Goal: Information Seeking & Learning: Understand process/instructions

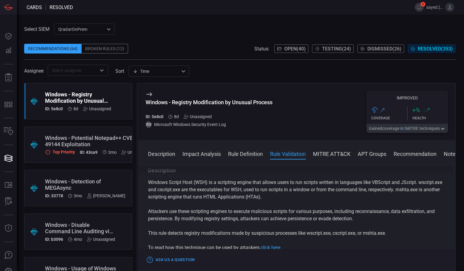
scroll to position [478, 0]
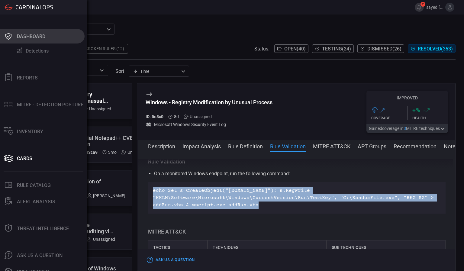
click at [12, 39] on icon at bounding box center [9, 36] width 10 height 8
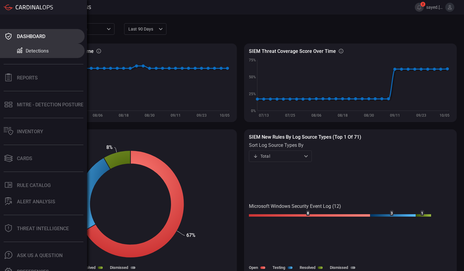
click at [18, 37] on div "Dashboard" at bounding box center [31, 37] width 28 height 6
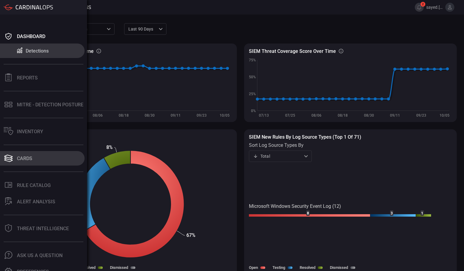
click at [24, 156] on div "Cards" at bounding box center [24, 159] width 15 height 6
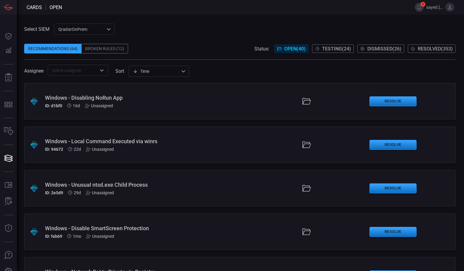
click at [82, 95] on div "Windows - Disabling NoRun App" at bounding box center [108, 98] width 126 height 6
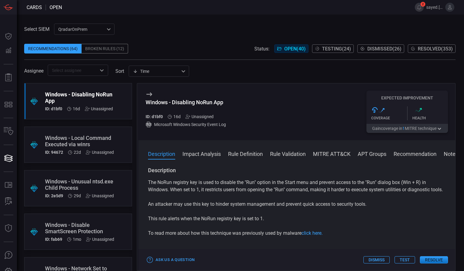
click at [280, 153] on button "Rule Validation" at bounding box center [288, 153] width 36 height 7
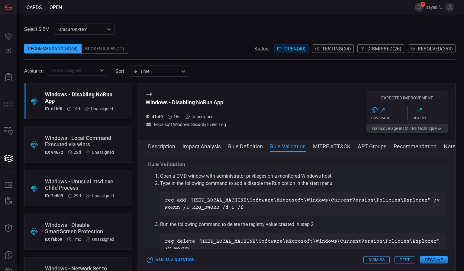
scroll to position [284, 0]
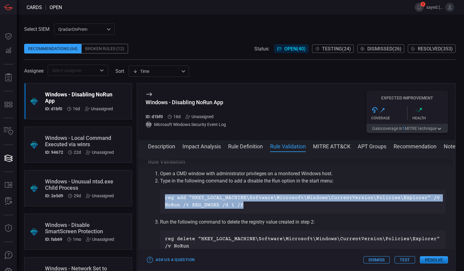
drag, startPoint x: 164, startPoint y: 206, endPoint x: 247, endPoint y: 213, distance: 83.4
click at [247, 213] on div "reg add "HKEY_LOCAL_MACHINE\Software\Microsoft\Windows\CurrentVersion\Policies\…" at bounding box center [302, 201] width 285 height 24
copy p "reg add "HKEY_LOCAL_MACHINE\Software\Microsoft\Windows\CurrentVersion\Policies\…"
click at [230, 149] on button "Rule Definition" at bounding box center [245, 145] width 35 height 7
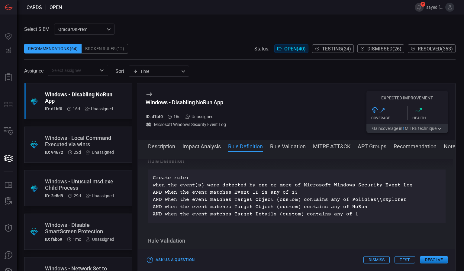
scroll to position [204, 0]
click at [169, 145] on button "Description" at bounding box center [161, 145] width 27 height 7
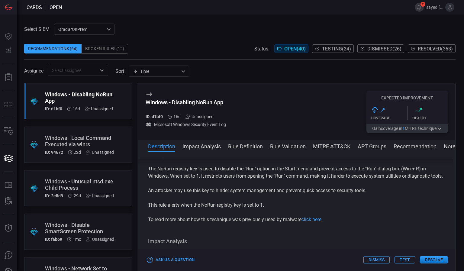
scroll to position [0, 0]
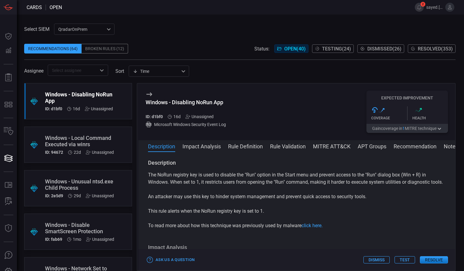
click at [191, 146] on button "Impact Analysis" at bounding box center [201, 145] width 38 height 7
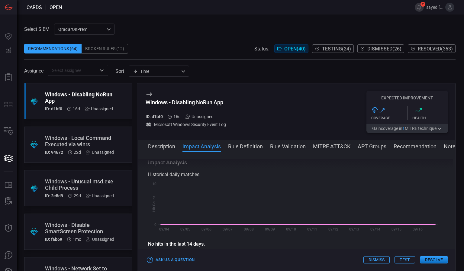
scroll to position [86, 0]
click at [81, 147] on div "Windows - Local Command Executed via winrs" at bounding box center [79, 141] width 69 height 13
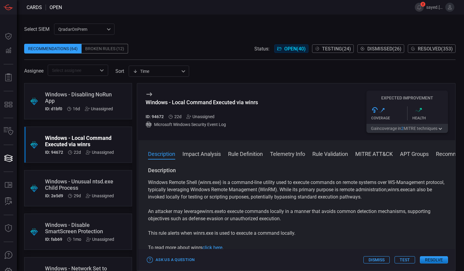
click at [243, 159] on span at bounding box center [296, 162] width 317 height 10
click at [243, 155] on button "Rule Definition" at bounding box center [245, 153] width 35 height 7
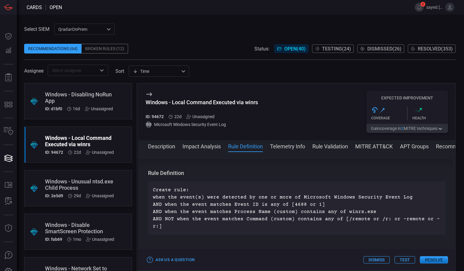
scroll to position [218, 0]
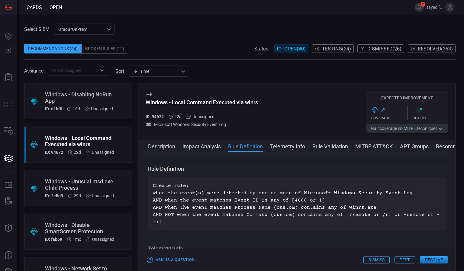
click at [319, 148] on button "Rule Validation" at bounding box center [330, 145] width 36 height 7
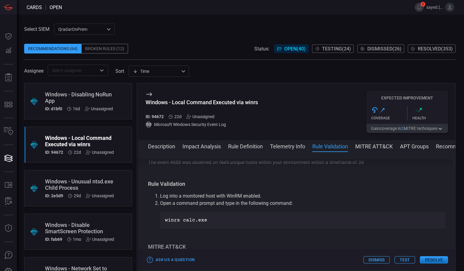
scroll to position [335, 0]
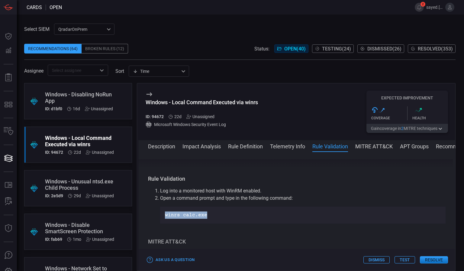
drag, startPoint x: 224, startPoint y: 217, endPoint x: 163, endPoint y: 212, distance: 61.8
click at [163, 212] on div "winrs calc.exe" at bounding box center [302, 215] width 285 height 17
copy p "winrs calc.exe"
